Goal: Complete application form

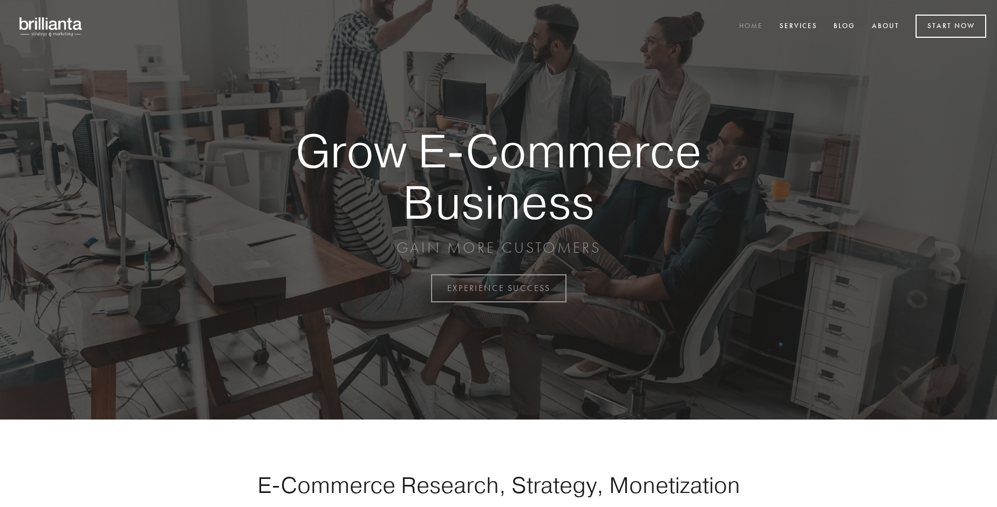
scroll to position [2828, 0]
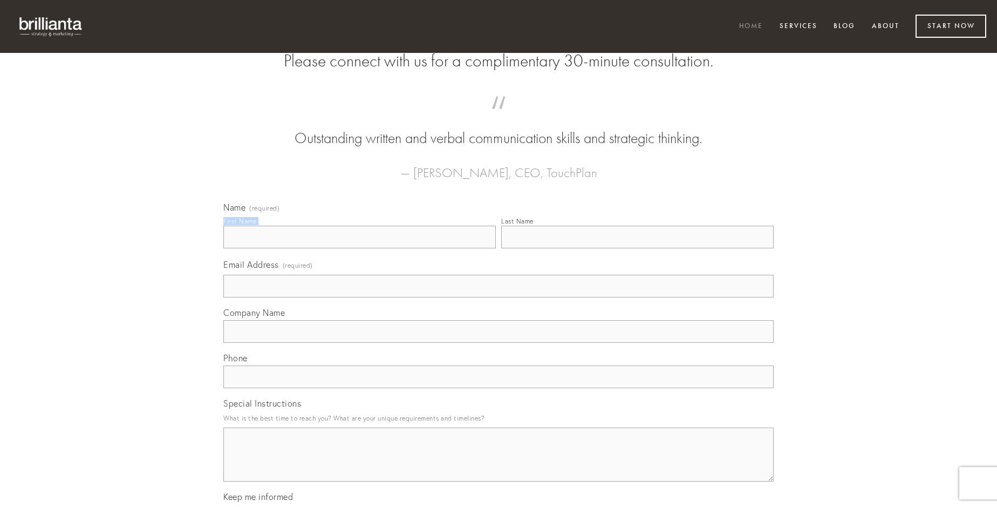
type input "[PERSON_NAME]"
click at [637, 248] on input "Last Name" at bounding box center [637, 237] width 272 height 23
type input "[PERSON_NAME]"
click at [499, 297] on input "Email Address (required)" at bounding box center [498, 286] width 550 height 23
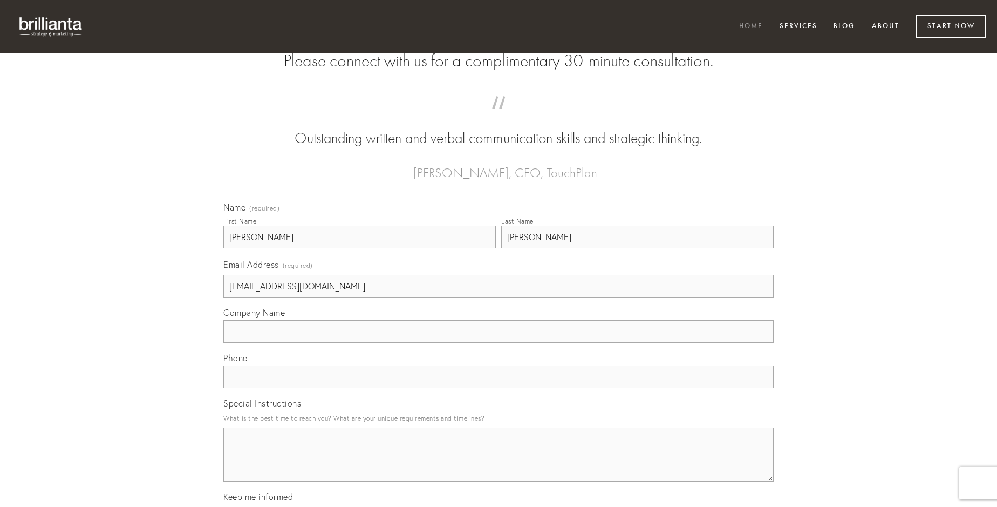
type input "[EMAIL_ADDRESS][DOMAIN_NAME]"
click at [499, 343] on input "Company Name" at bounding box center [498, 331] width 550 height 23
type input "uberrime"
click at [499, 388] on input "text" at bounding box center [498, 376] width 550 height 23
click at [499, 464] on textarea "Special Instructions" at bounding box center [498, 454] width 550 height 54
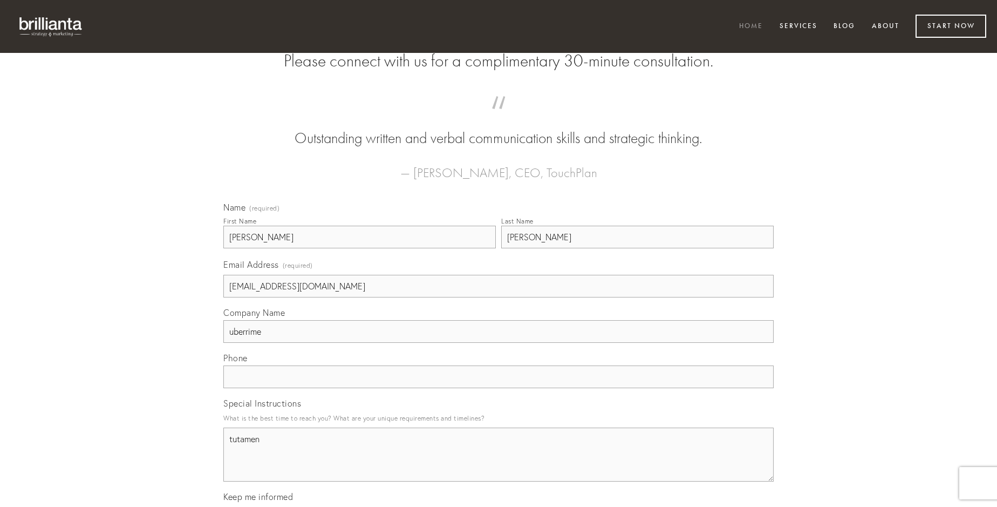
type textarea "tutamen"
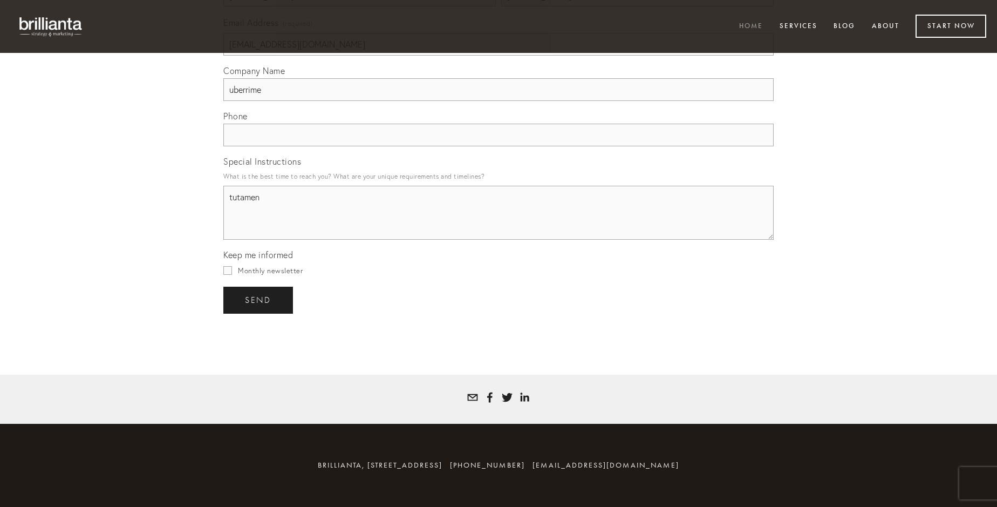
click at [259, 299] on span "send" at bounding box center [258, 300] width 26 height 10
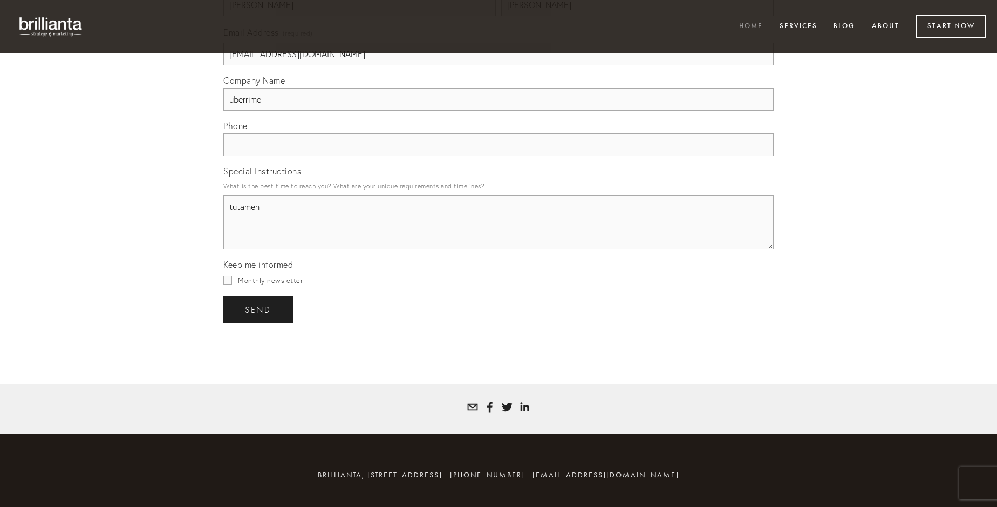
scroll to position [2796, 0]
